Goal: Find specific page/section: Find specific page/section

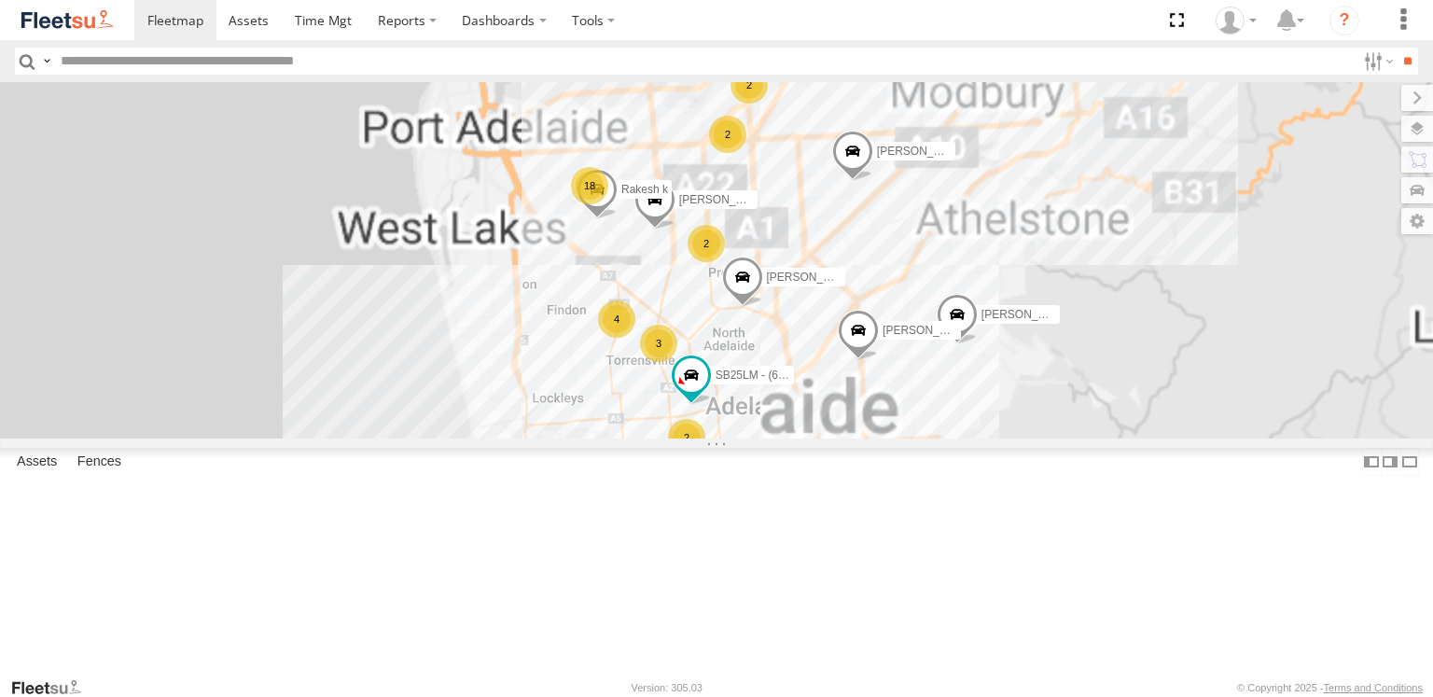
drag, startPoint x: 855, startPoint y: 260, endPoint x: 874, endPoint y: 387, distance: 128.4
click at [875, 387] on div "SB26LM - (3P HINO) R7 [PERSON_NAME] [PERSON_NAME] [PERSON_NAME] [PERSON_NAME] […" at bounding box center [716, 260] width 1433 height 356
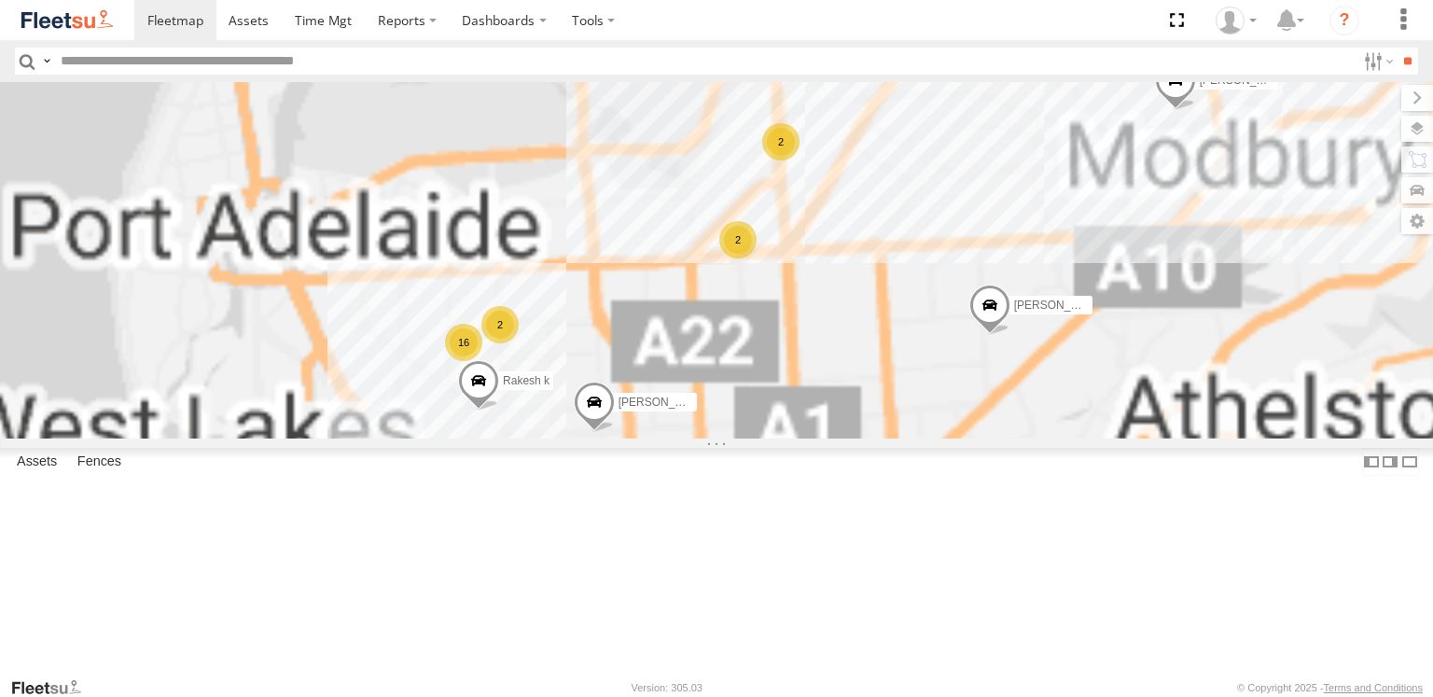
drag, startPoint x: 939, startPoint y: 296, endPoint x: 902, endPoint y: 416, distance: 125.8
click at [894, 425] on div "SB26LM - (3P HINO) R7 [PERSON_NAME] [PERSON_NAME] [PERSON_NAME] [PERSON_NAME] […" at bounding box center [716, 260] width 1433 height 356
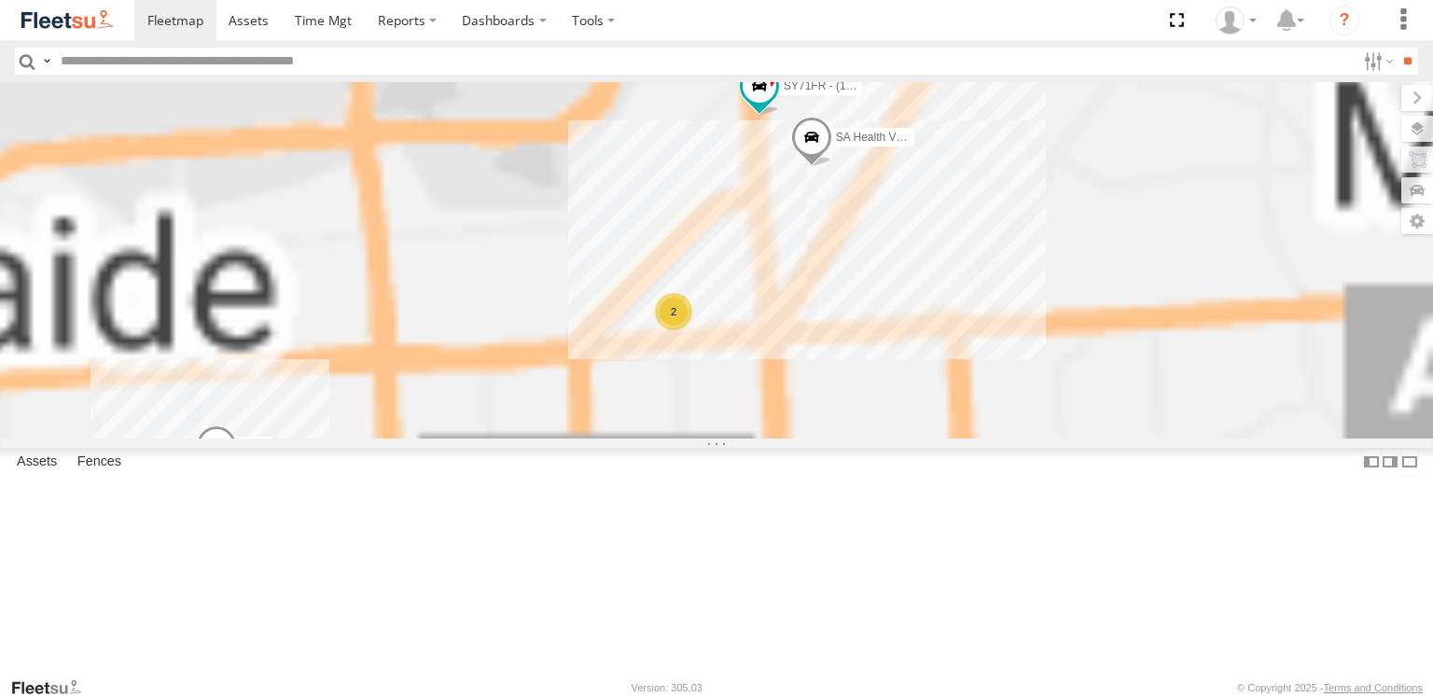
drag, startPoint x: 744, startPoint y: 432, endPoint x: 981, endPoint y: 351, distance: 250.5
click at [960, 359] on div "SB26LM - (3P HINO) R7 [PERSON_NAME] [PERSON_NAME] [PERSON_NAME] [PERSON_NAME] […" at bounding box center [716, 260] width 1433 height 356
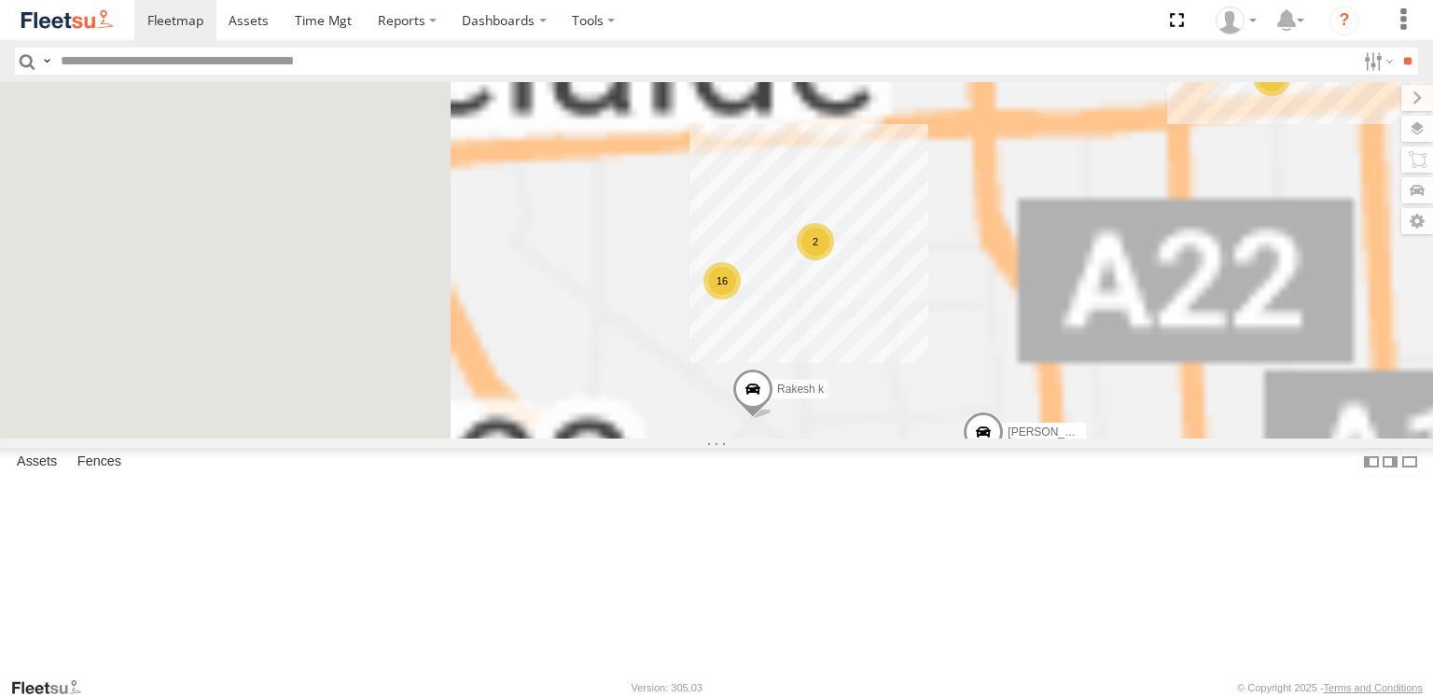
drag, startPoint x: 925, startPoint y: 396, endPoint x: 877, endPoint y: 379, distance: 50.5
click at [877, 379] on div "SB26LM - (3P HINO) R7 [PERSON_NAME] [PERSON_NAME] [PERSON_NAME] [PERSON_NAME] […" at bounding box center [716, 260] width 1433 height 356
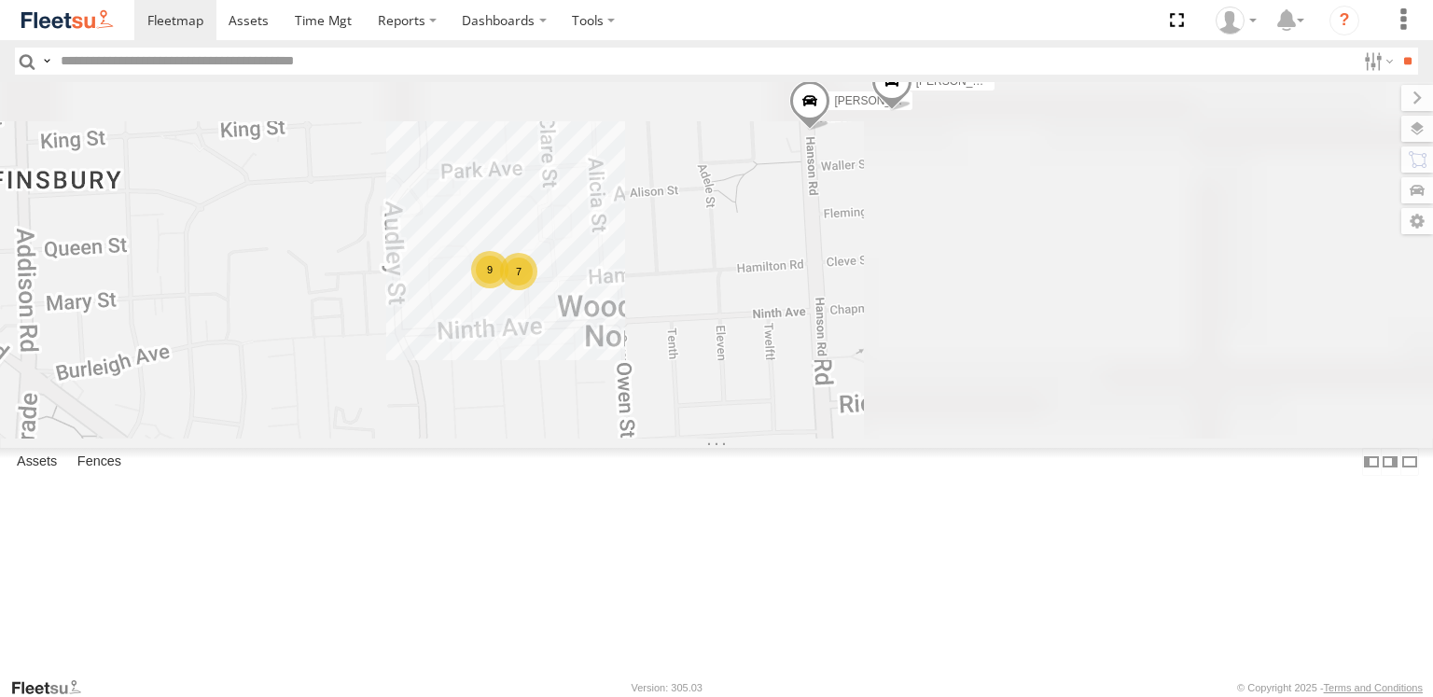
click at [793, 379] on div "SB26LM - (3P HINO) R7 Anitoj [PERSON_NAME] [PERSON_NAME] [PERSON_NAME] [PERSON_…" at bounding box center [716, 260] width 1433 height 356
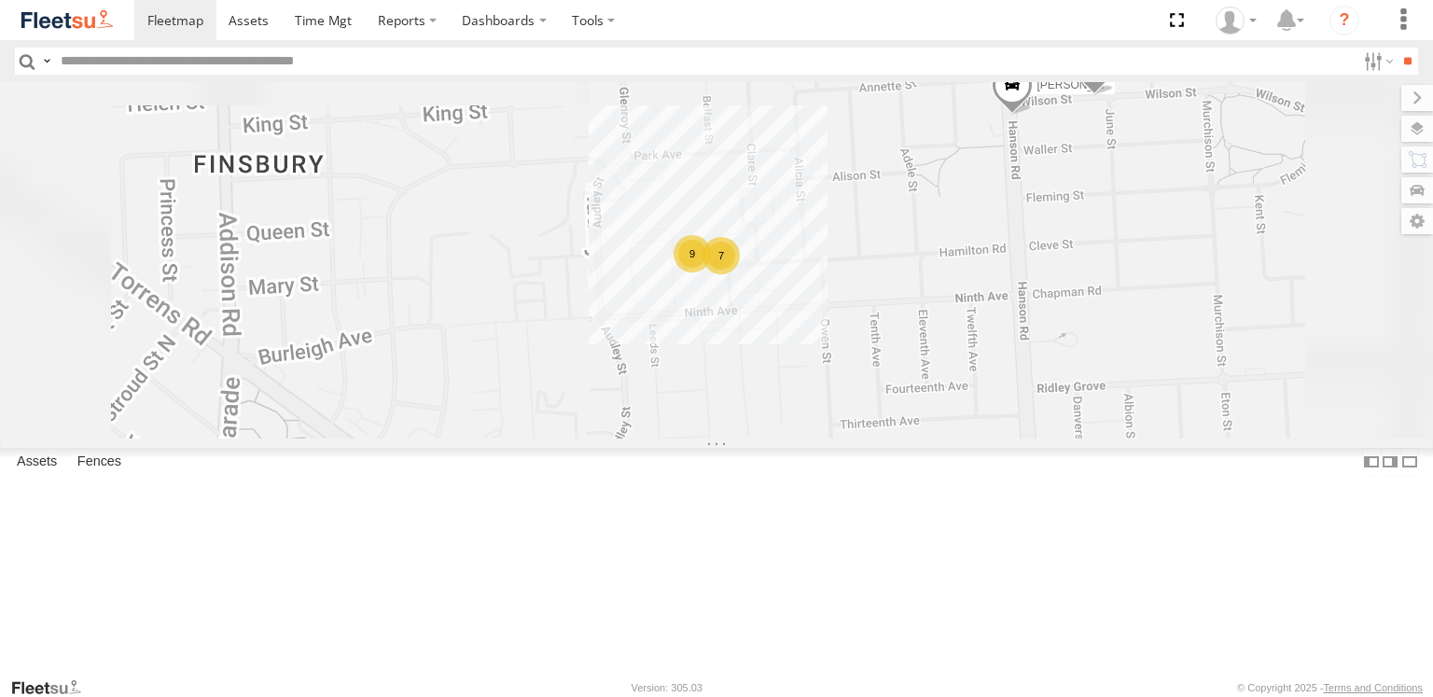
drag, startPoint x: 732, startPoint y: 366, endPoint x: 930, endPoint y: 347, distance: 199.6
click at [933, 349] on div "SB26LM - (3P HINO) R7 Anitoj [PERSON_NAME] [PERSON_NAME] [PERSON_NAME] [PERSON_…" at bounding box center [716, 260] width 1433 height 356
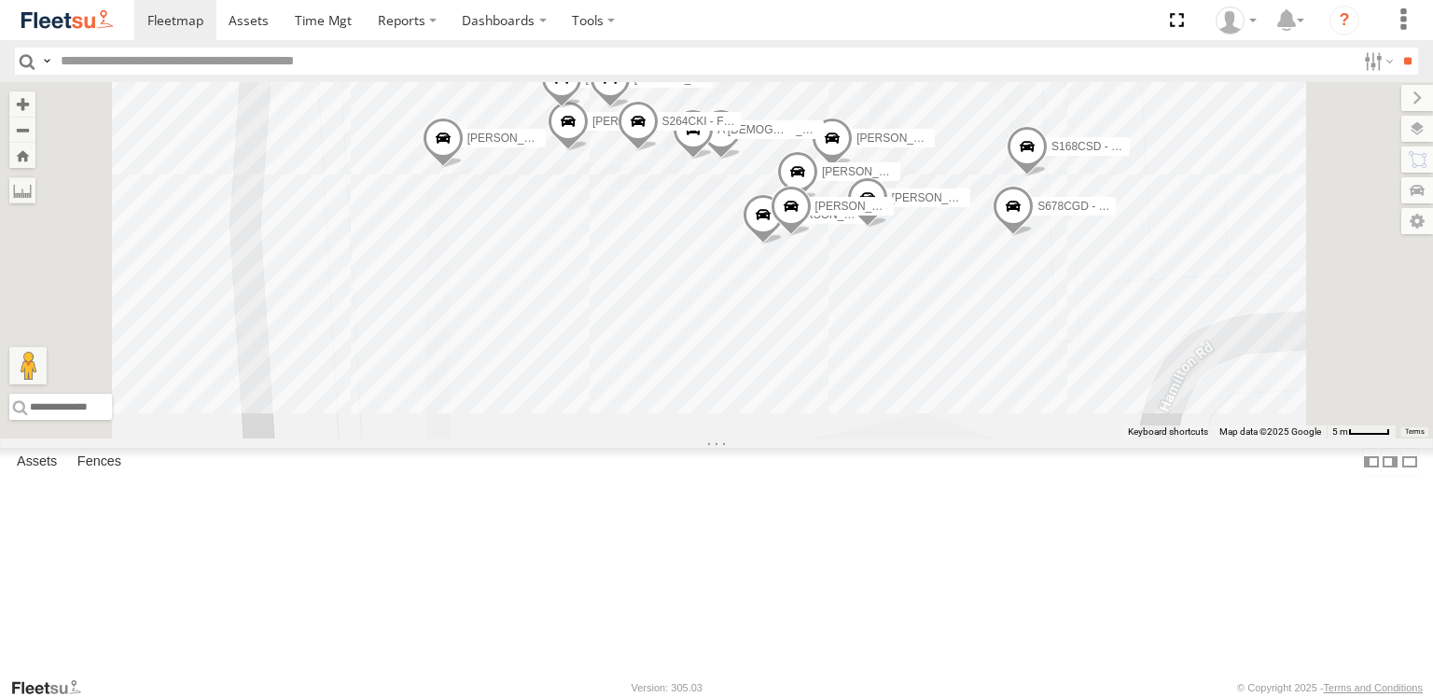
drag, startPoint x: 958, startPoint y: 410, endPoint x: 869, endPoint y: 305, distance: 137.6
click at [869, 305] on div "SB26LM - (3P HINO) R7 [PERSON_NAME] [PERSON_NAME] [PERSON_NAME] [PERSON_NAME] […" at bounding box center [716, 260] width 1433 height 356
